Goal: Information Seeking & Learning: Learn about a topic

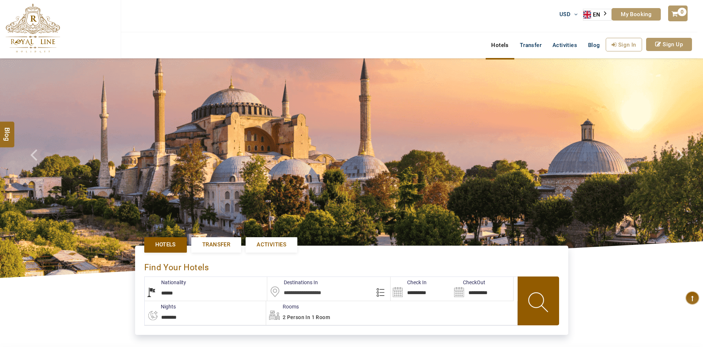
select select "******"
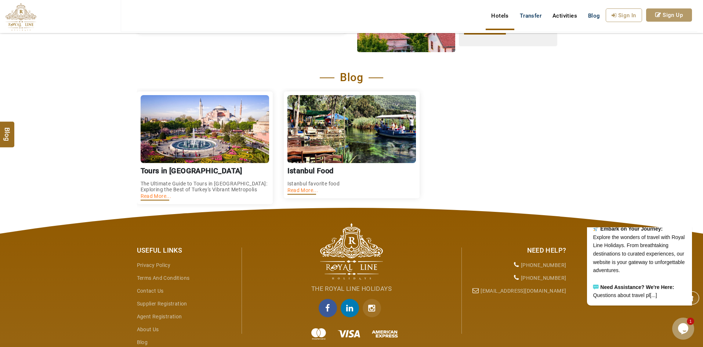
scroll to position [954, 0]
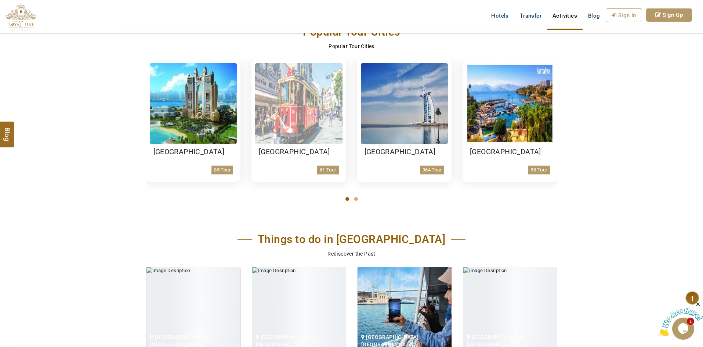
scroll to position [294, 0]
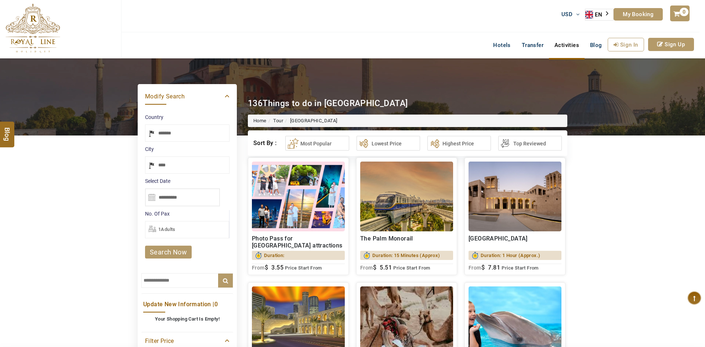
select select "*****"
select select "******"
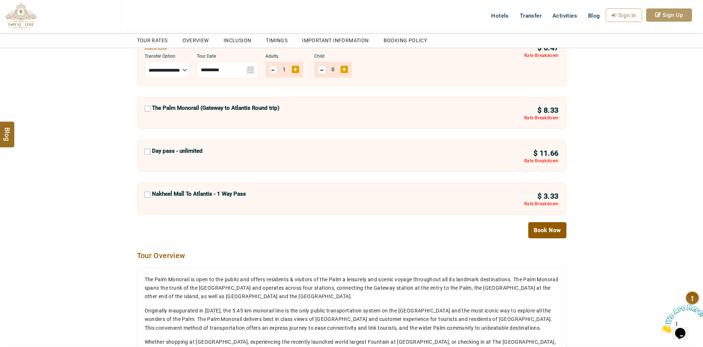
scroll to position [587, 0]
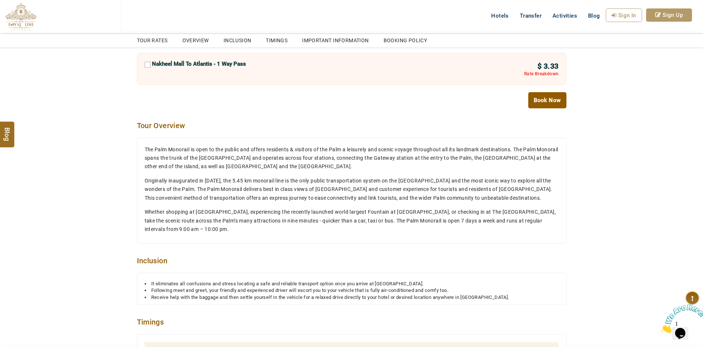
click at [301, 139] on div "The Palm Monorail The Palm Monorail is open to the public and offers residents …" at bounding box center [352, 191] width 430 height 106
click at [297, 152] on p "The Palm Monorail is open to the public and offers residents & visitors of the …" at bounding box center [352, 158] width 414 height 26
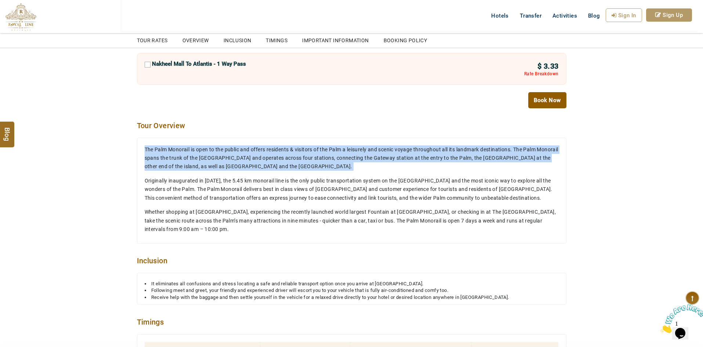
click at [297, 152] on p "The Palm Monorail is open to the public and offers residents & visitors of the …" at bounding box center [352, 158] width 414 height 26
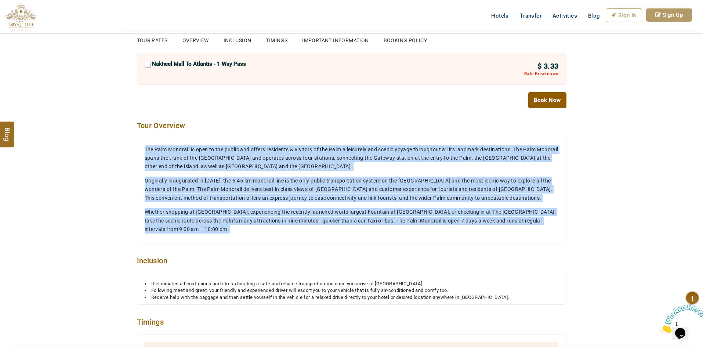
click at [420, 213] on p "Whether shopping at Nakheel Mall, experiencing the recently launched world larg…" at bounding box center [352, 221] width 414 height 26
copy div "The Palm Monorail is open to the public and offers residents & visitors of the …"
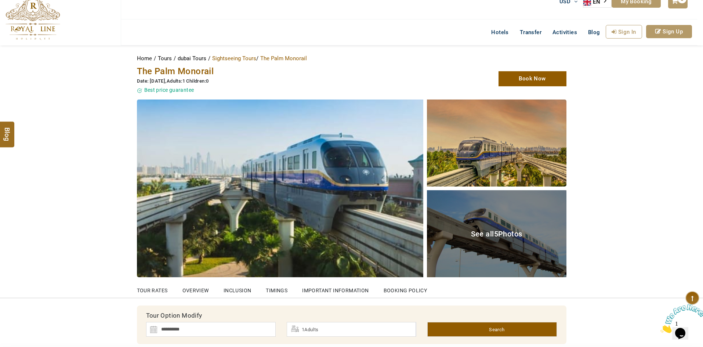
scroll to position [0, 0]
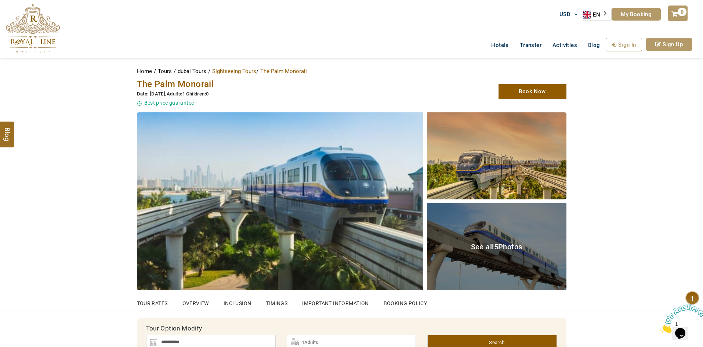
click at [168, 83] on span "The Palm Monorail" at bounding box center [175, 84] width 77 height 10
click at [204, 87] on span "The Palm Monorail" at bounding box center [175, 84] width 77 height 10
copy span "Palm Monorail"
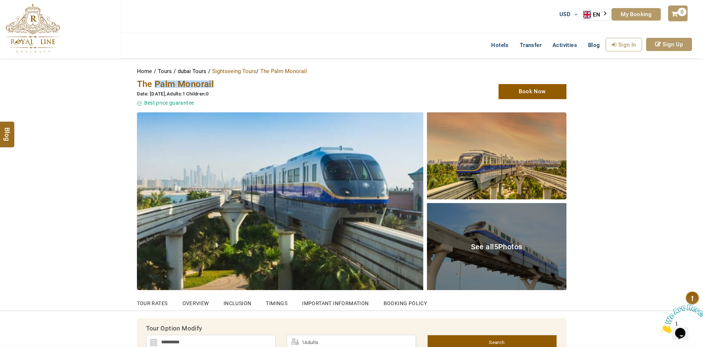
click at [168, 84] on span "The Palm Monorail" at bounding box center [175, 84] width 77 height 10
click at [206, 83] on span "The Palm Monorail" at bounding box center [175, 84] width 77 height 10
